Goal: Task Accomplishment & Management: Use online tool/utility

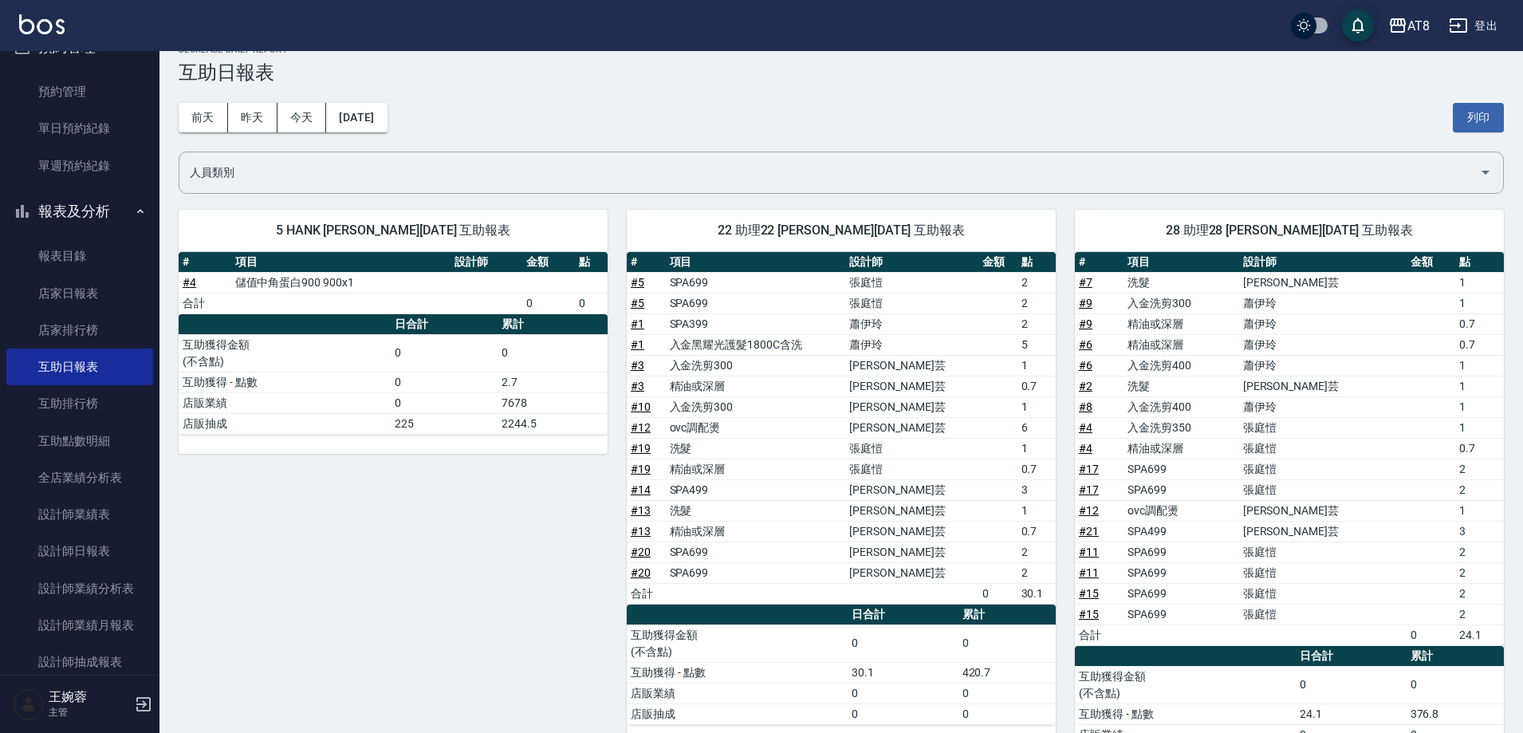
scroll to position [399, 0]
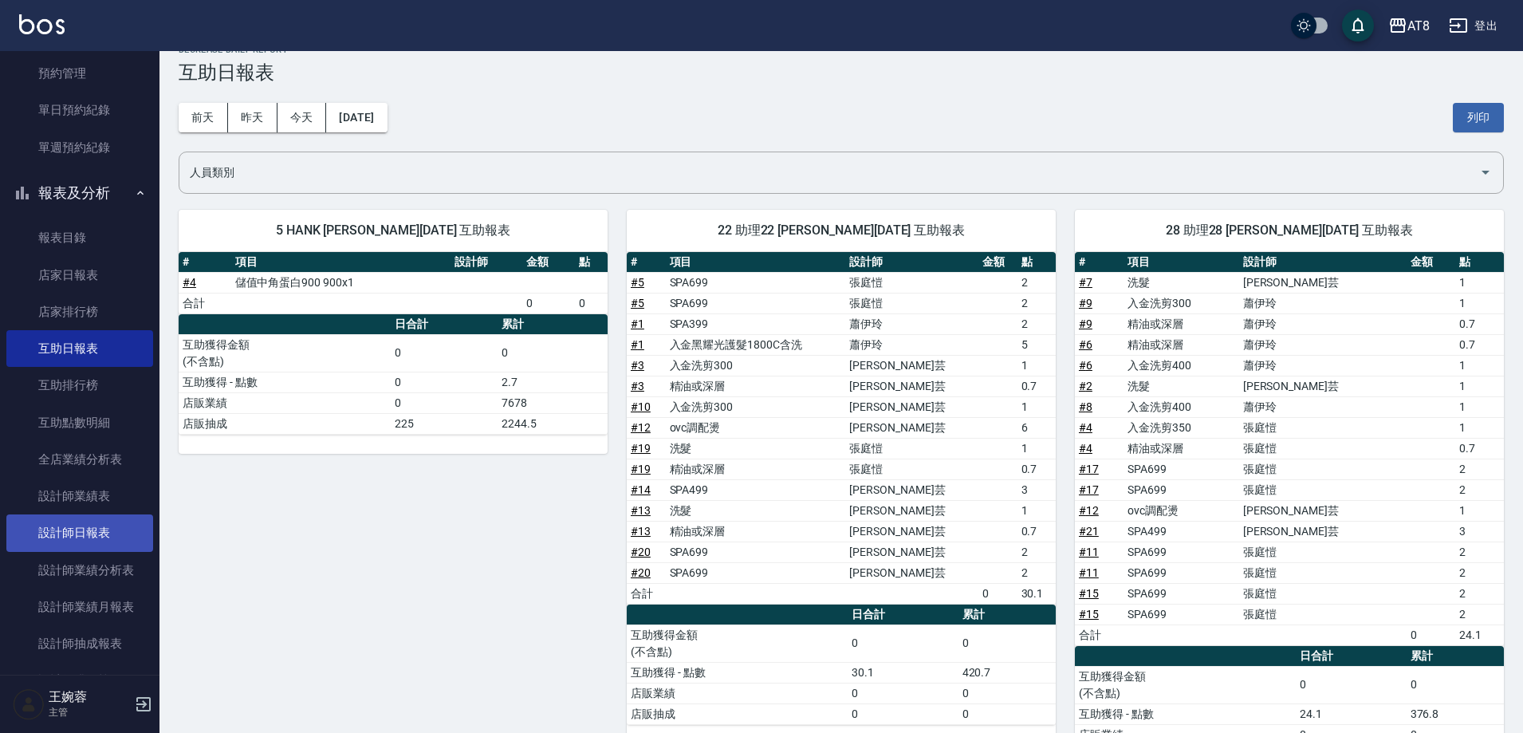
click at [97, 522] on link "設計師日報表" at bounding box center [79, 532] width 147 height 37
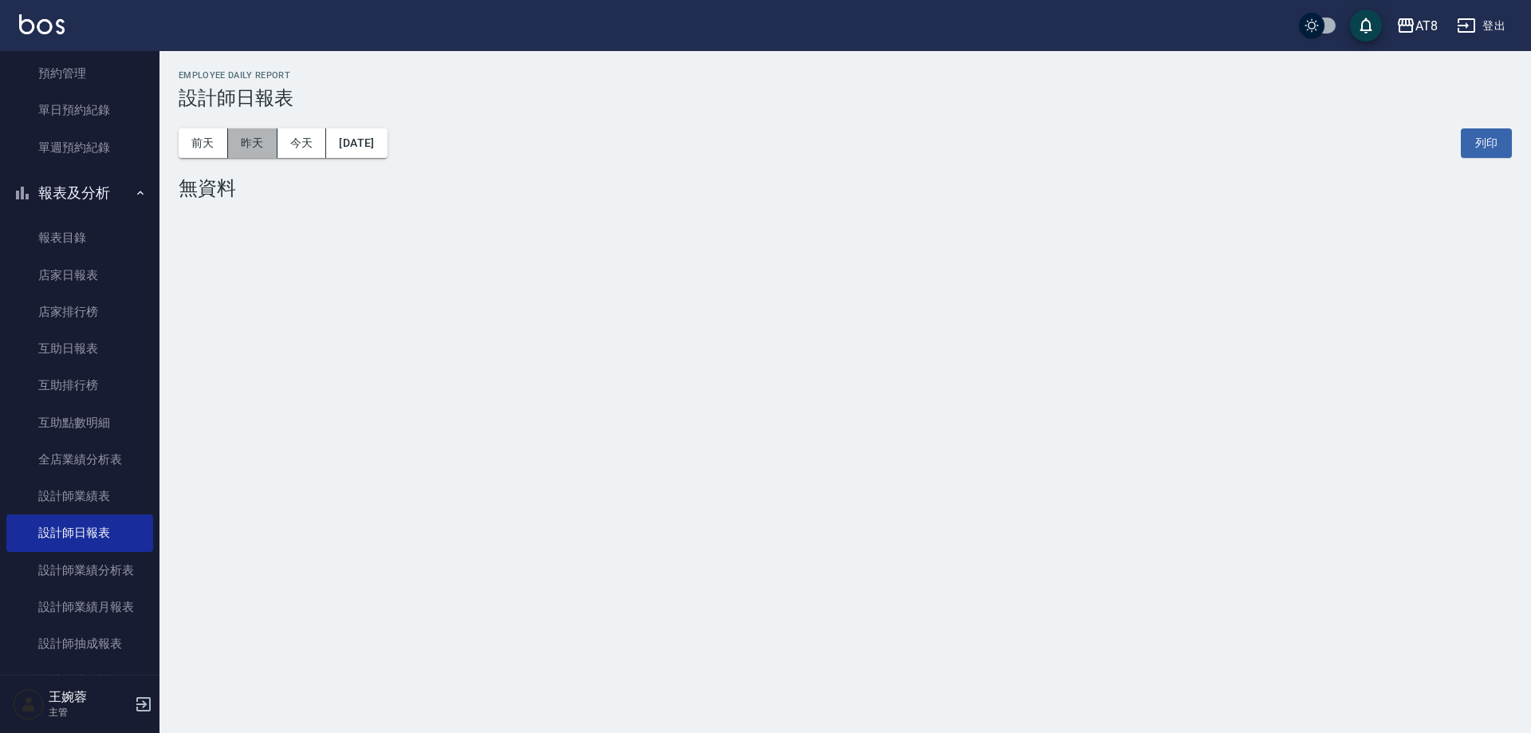
click at [243, 146] on button "昨天" at bounding box center [252, 142] width 49 height 29
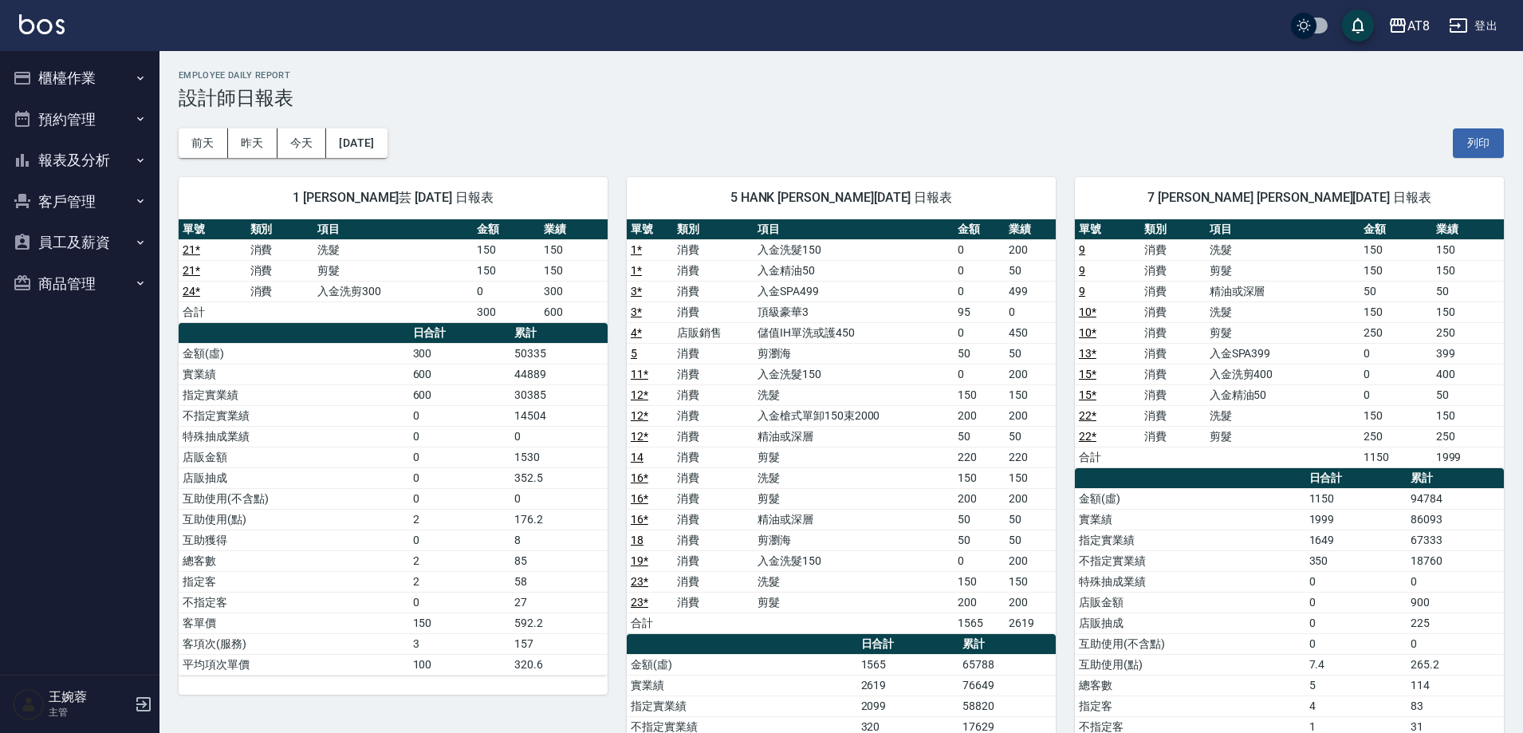
click at [69, 73] on button "櫃檯作業" at bounding box center [79, 77] width 147 height 41
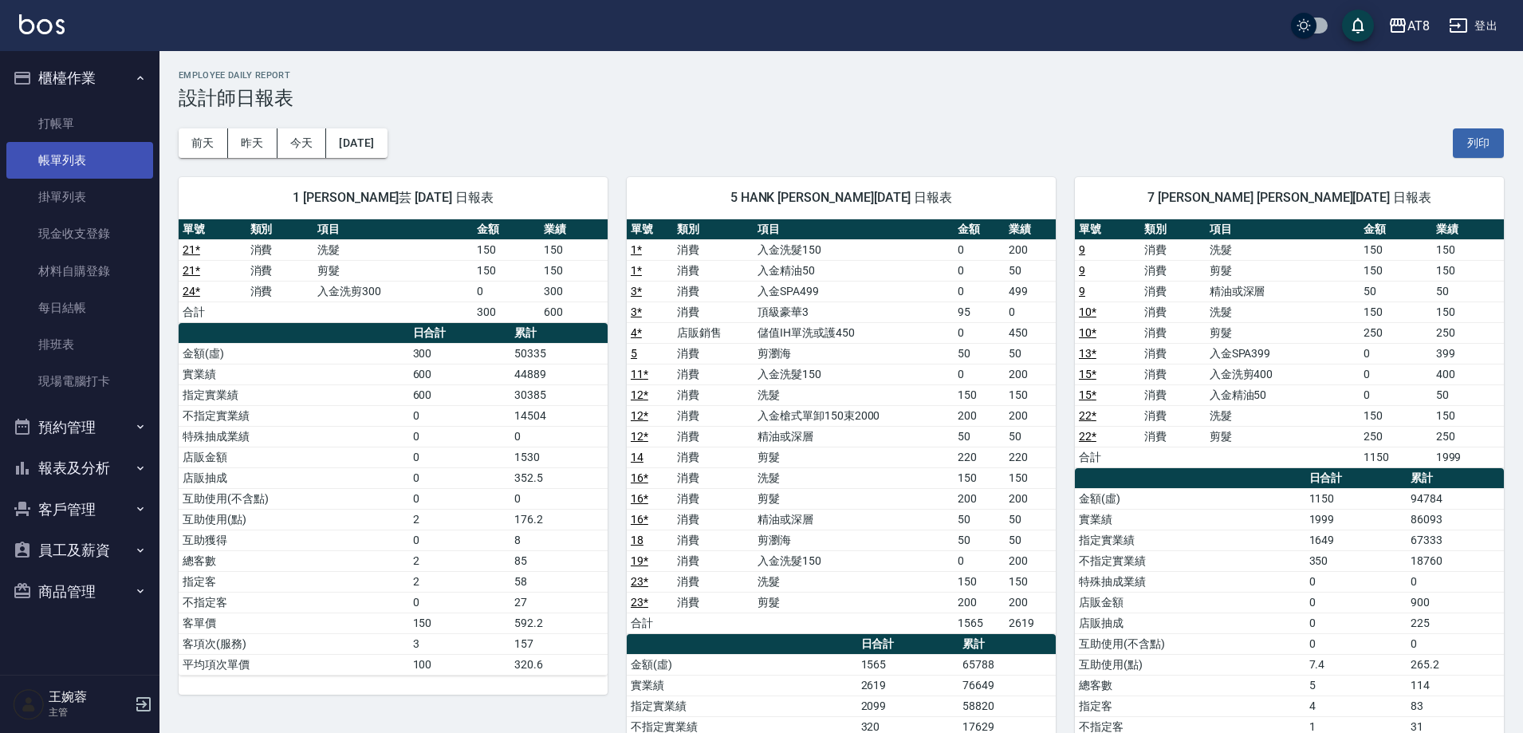
click at [85, 160] on link "帳單列表" at bounding box center [79, 160] width 147 height 37
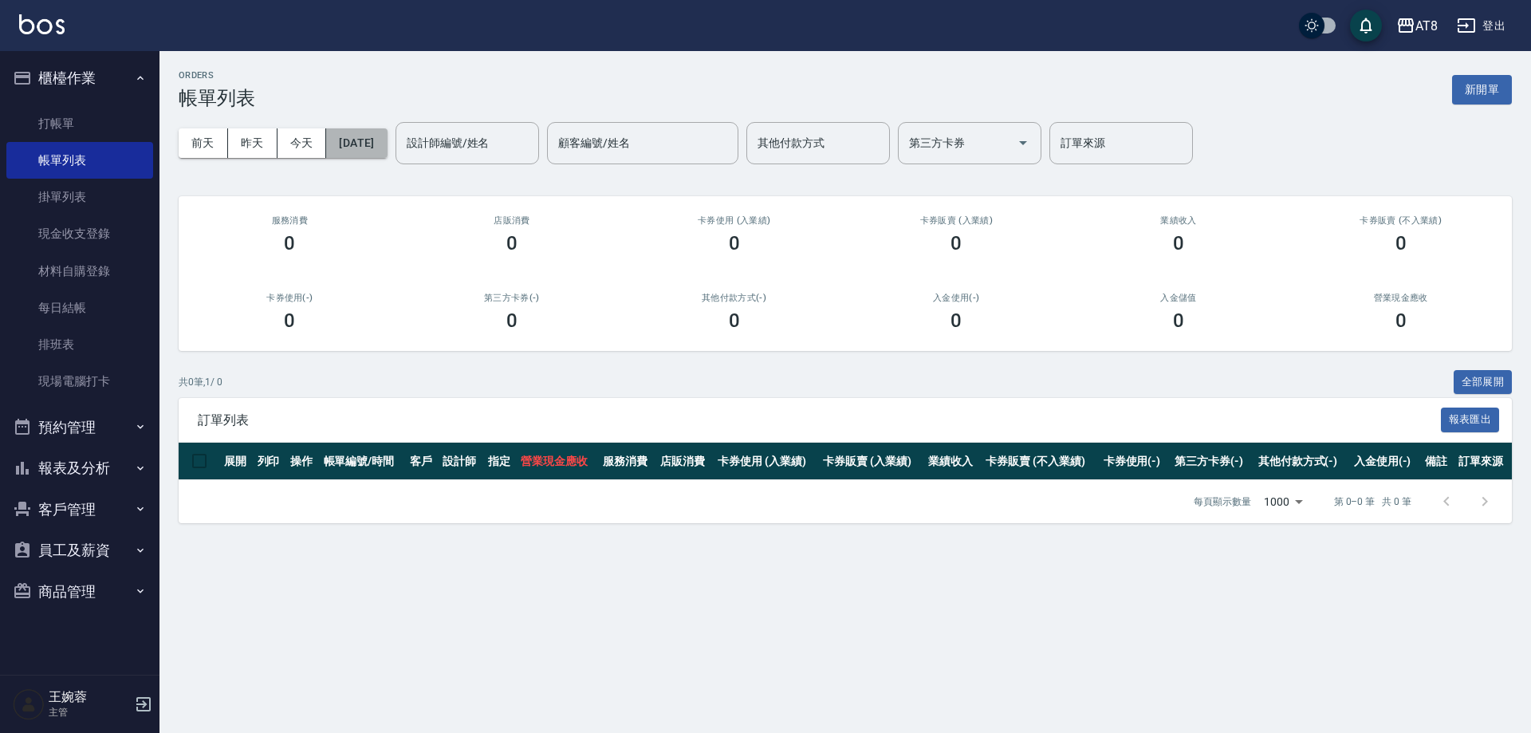
click at [341, 140] on button "[DATE]" at bounding box center [356, 142] width 61 height 29
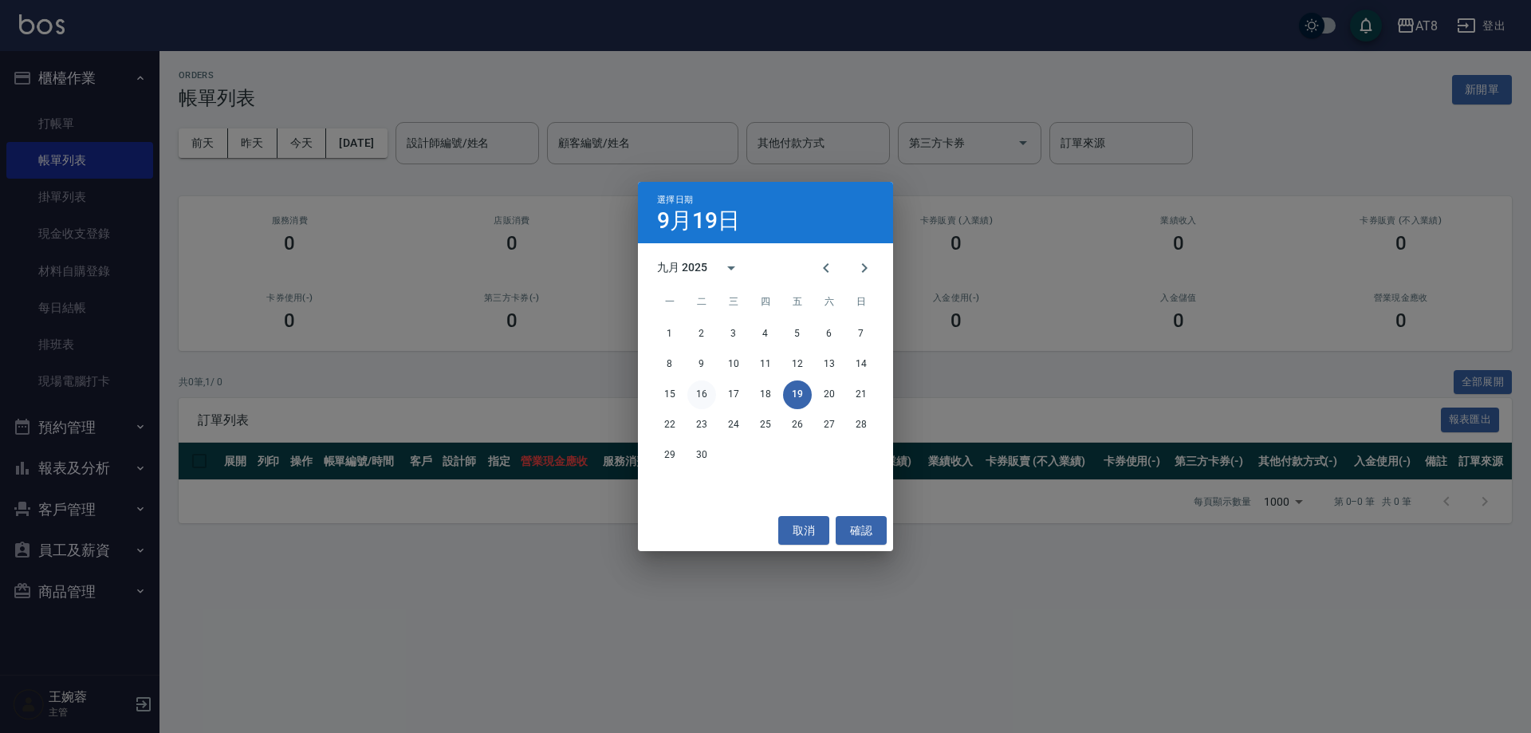
click at [707, 396] on button "16" at bounding box center [701, 394] width 29 height 29
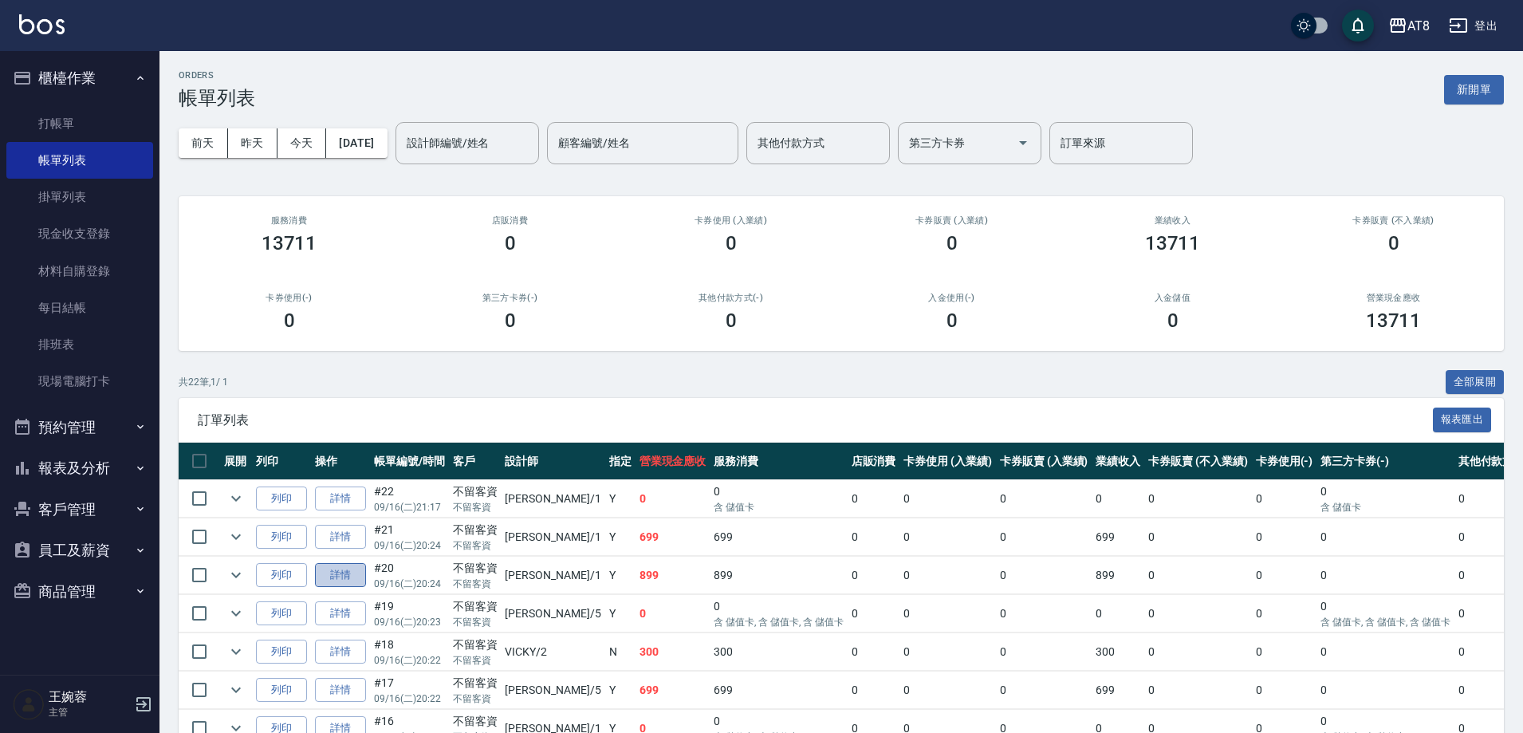
click at [340, 588] on link "詳情" at bounding box center [340, 575] width 51 height 25
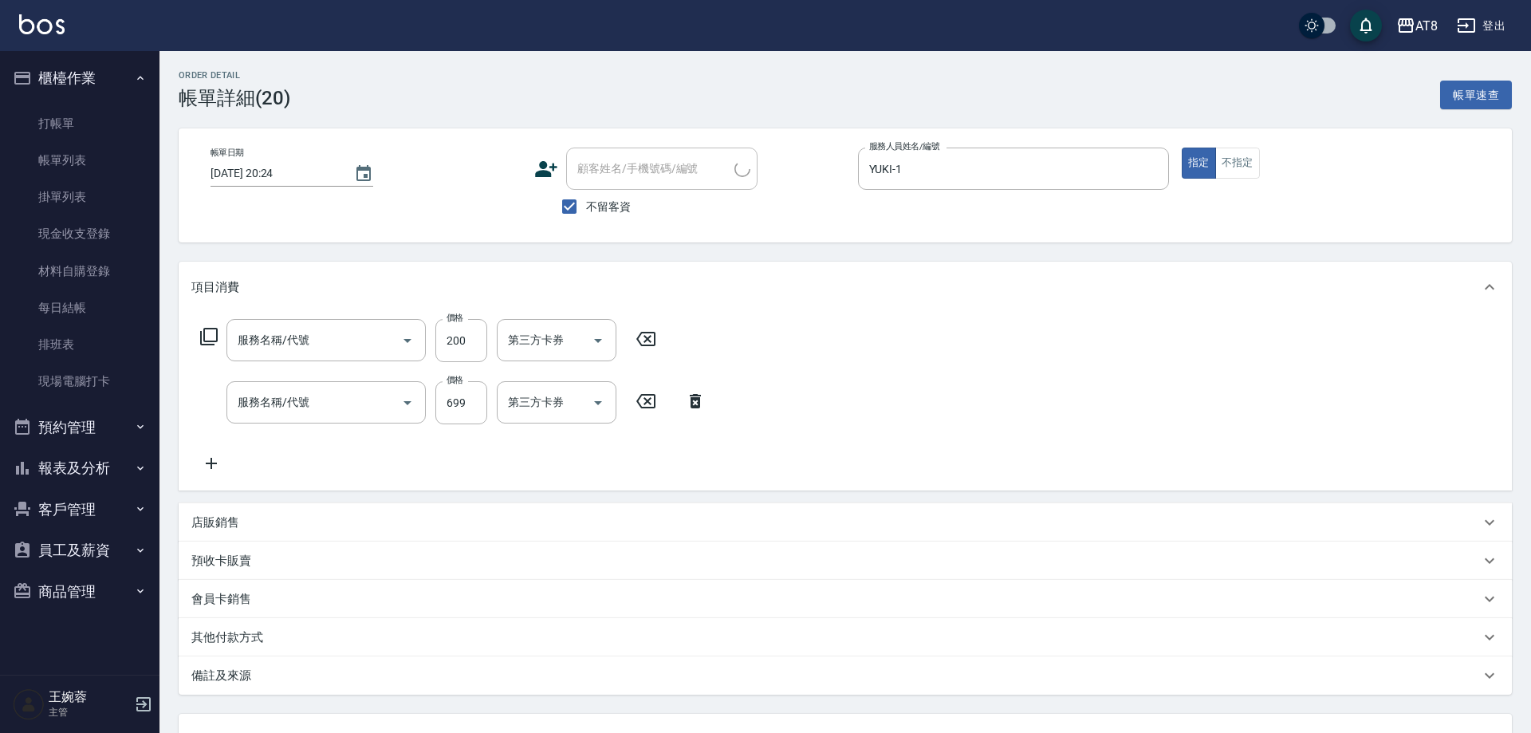
type input "2025/09/16 20:24"
checkbox input "true"
type input "YUKI-1"
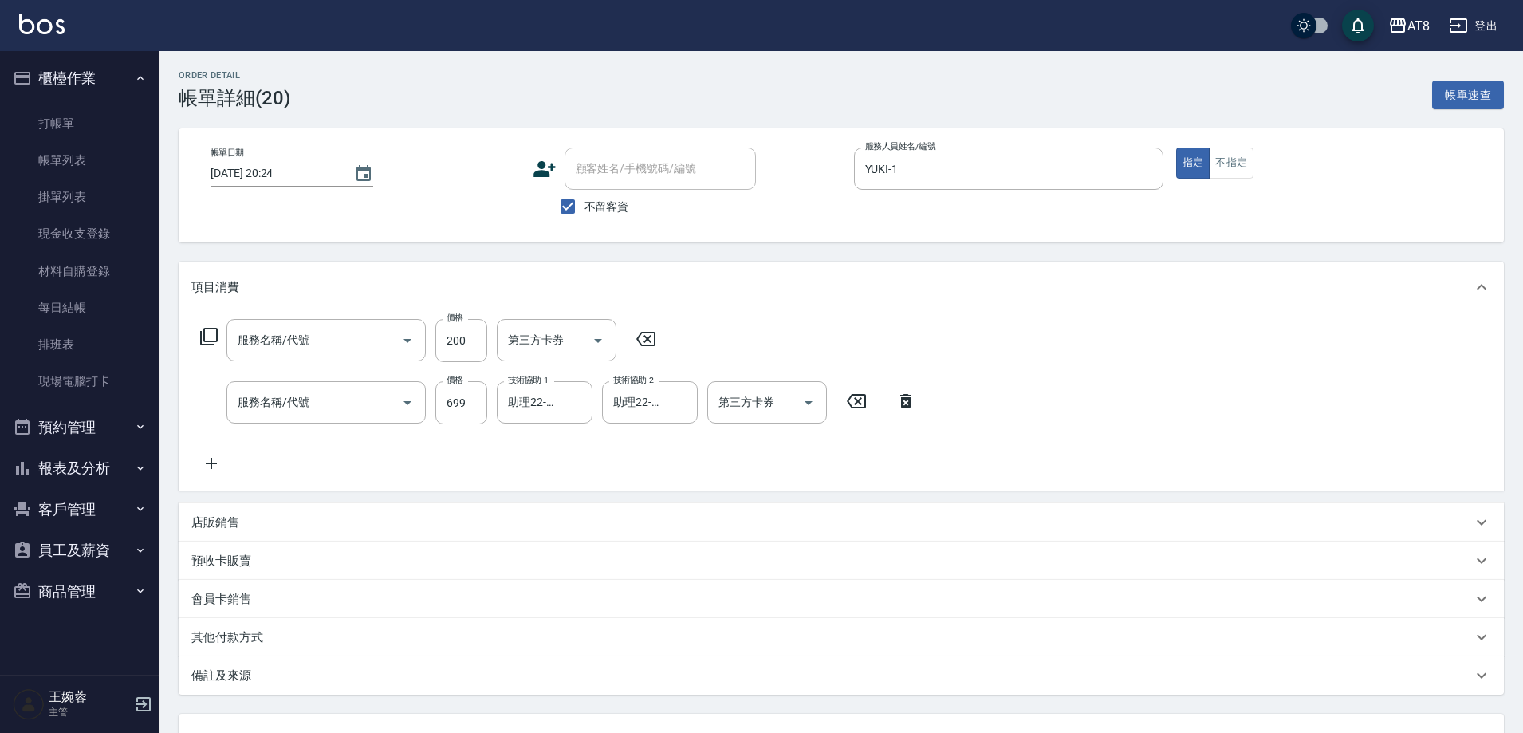
type input "入金剪髮200(20200)"
type input "SPA699(6699)"
click at [673, 406] on icon "Clear" at bounding box center [681, 403] width 16 height 16
click at [973, 397] on div "服務名稱/代號 入金剪髮200(20200) 服務名稱/代號 價格 200 價格 第三方卡券 第三方卡券 服務名稱/代號 SPA699(6699) 服務名稱/…" at bounding box center [841, 399] width 1325 height 173
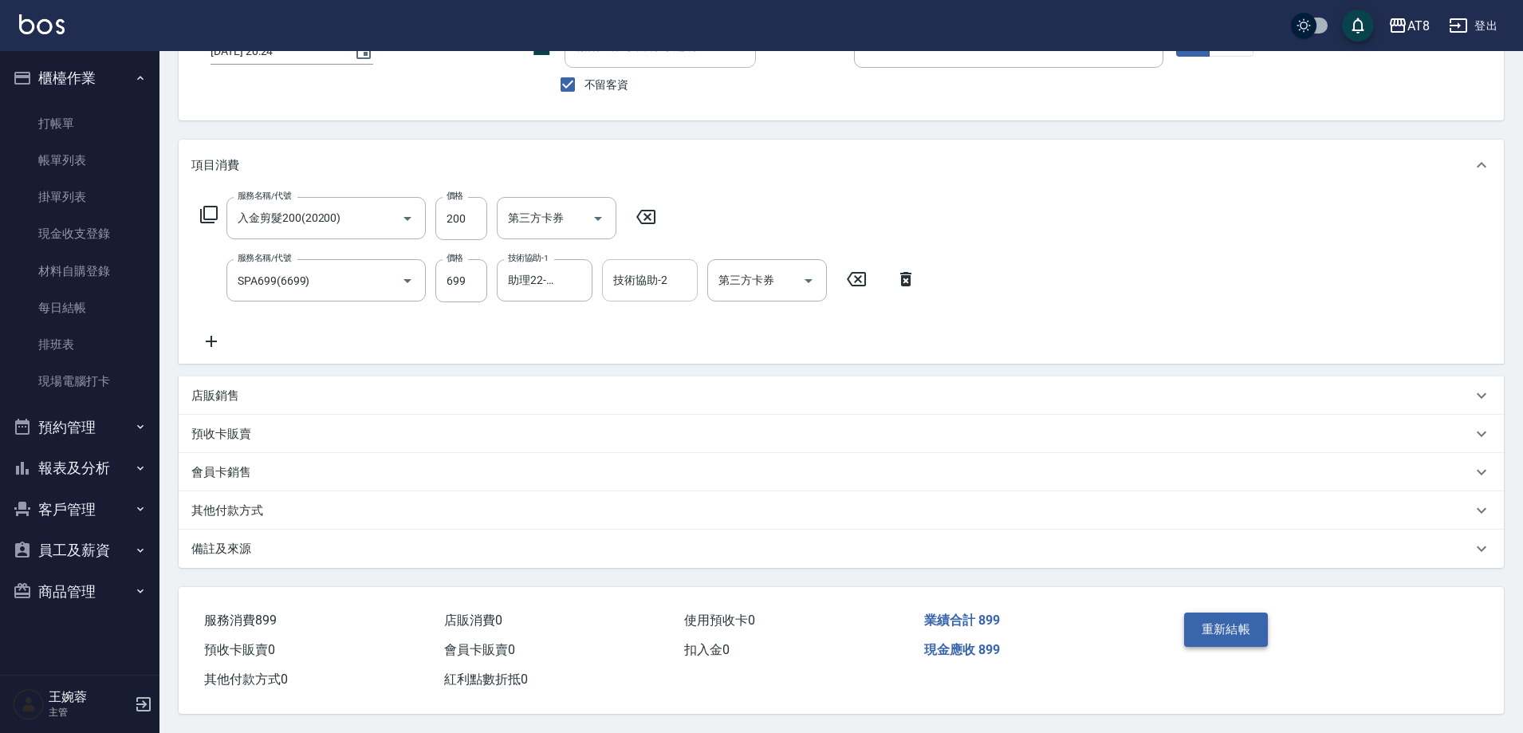
click at [1247, 619] on button "重新結帳" at bounding box center [1226, 628] width 85 height 33
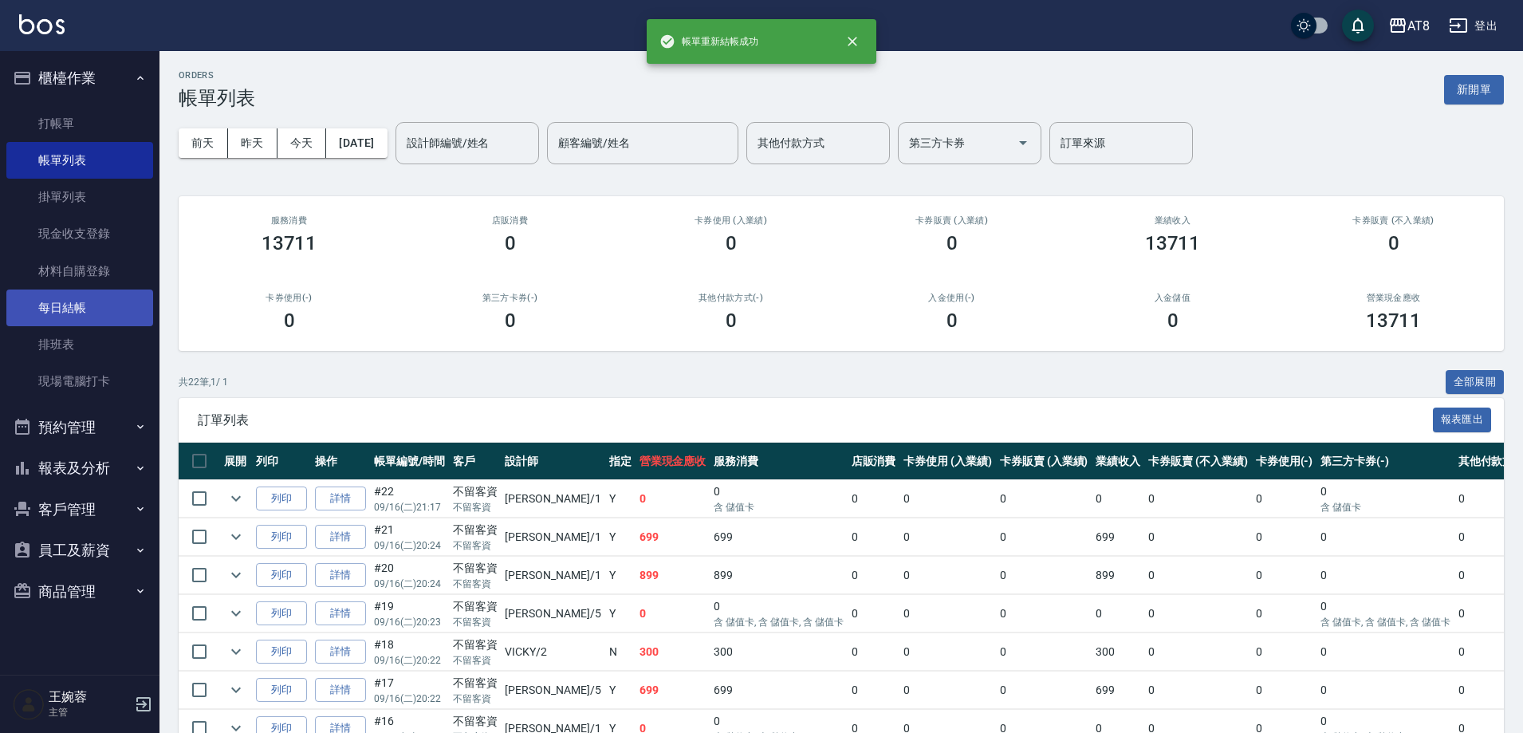
click at [105, 316] on link "每日結帳" at bounding box center [79, 307] width 147 height 37
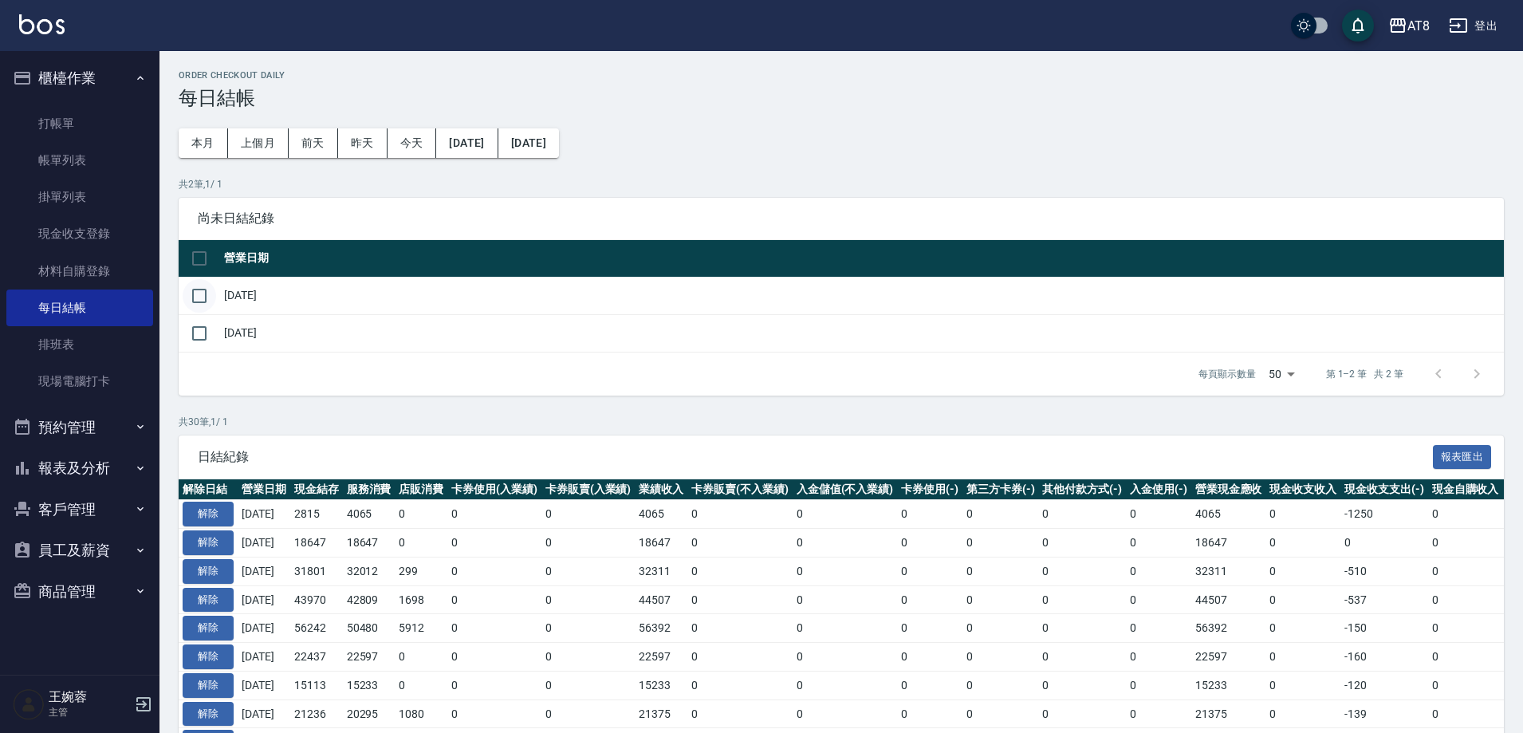
click at [202, 302] on input "checkbox" at bounding box center [199, 295] width 33 height 33
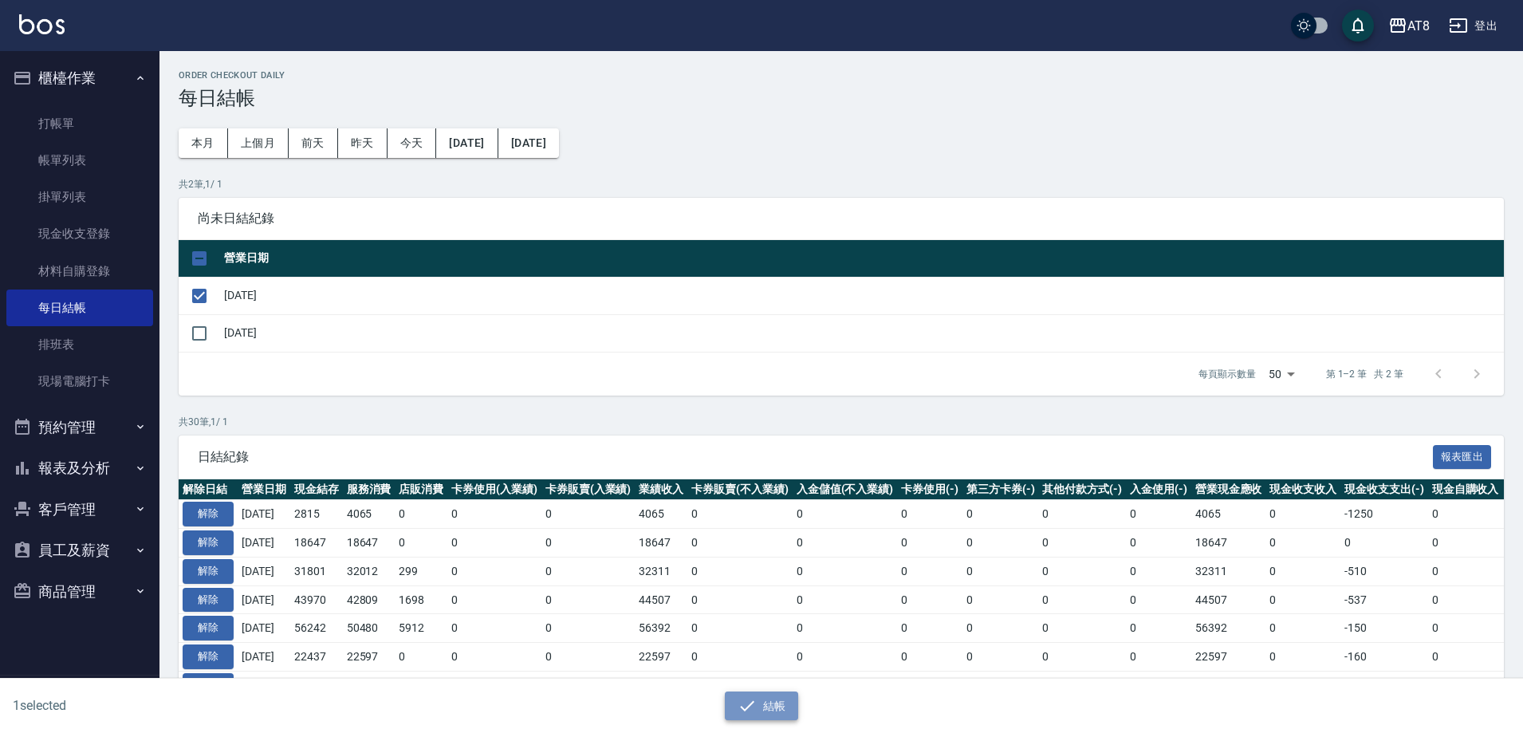
click at [771, 694] on button "結帳" at bounding box center [762, 705] width 74 height 29
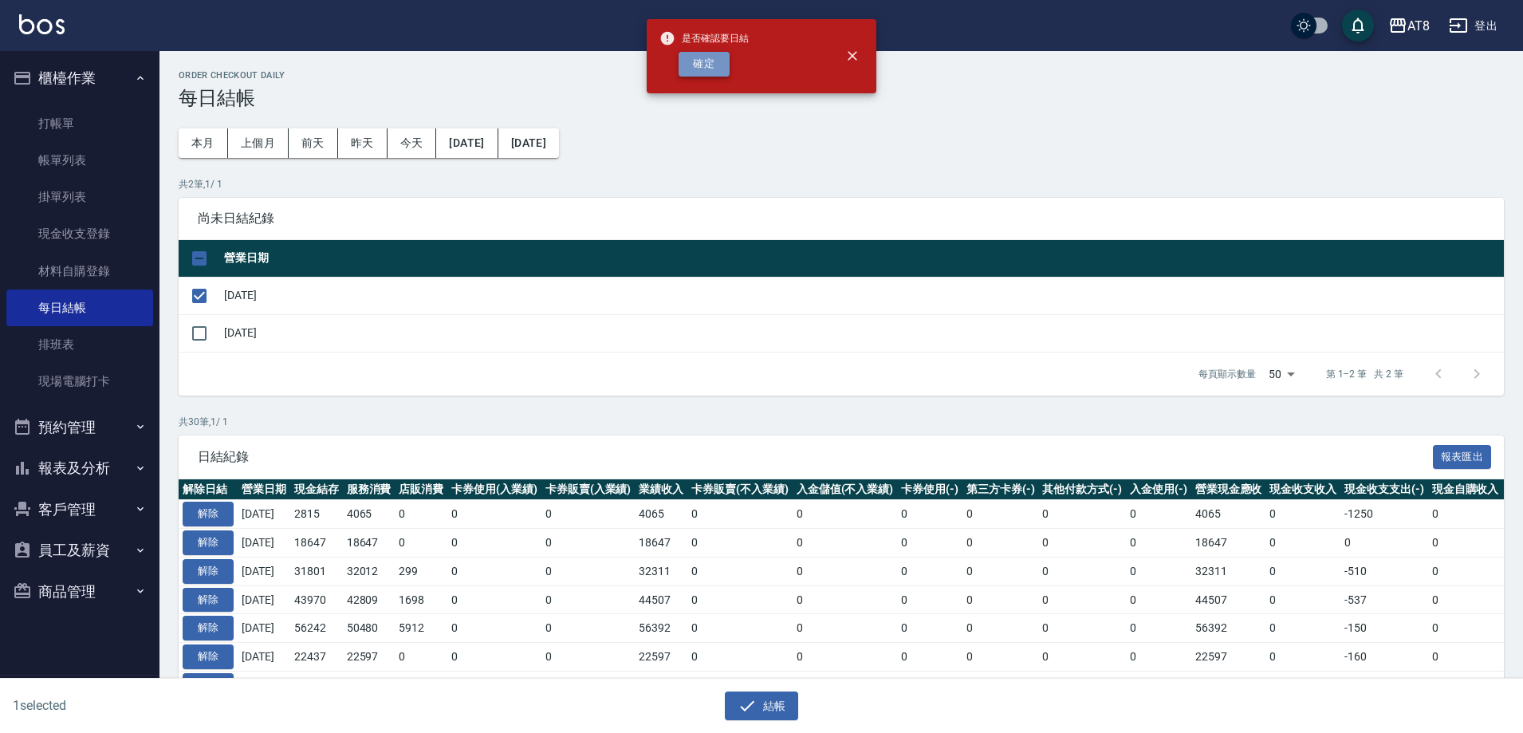
click at [714, 77] on button "確定" at bounding box center [703, 64] width 51 height 25
checkbox input "false"
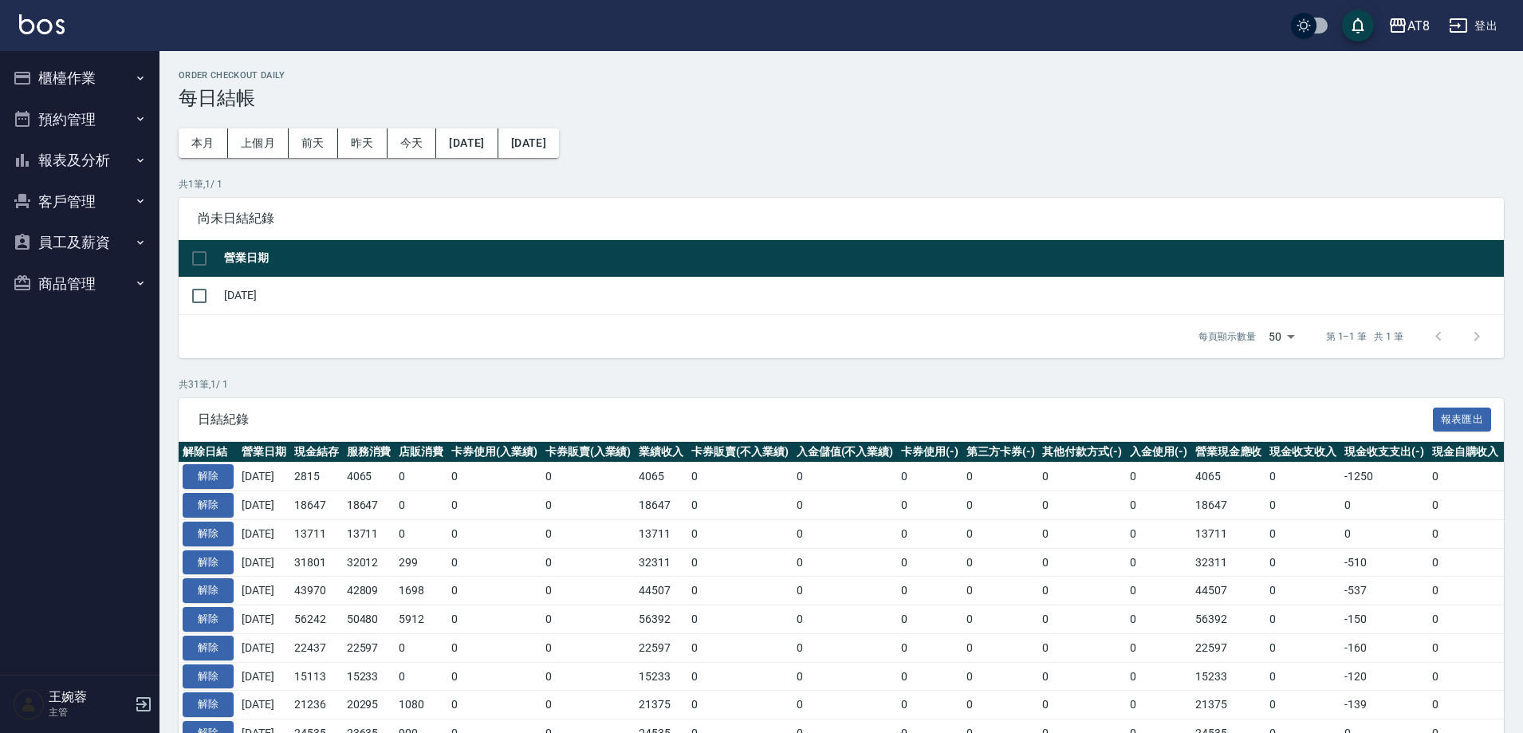
click at [27, 31] on img at bounding box center [41, 24] width 45 height 20
